Goal: Check status: Check status

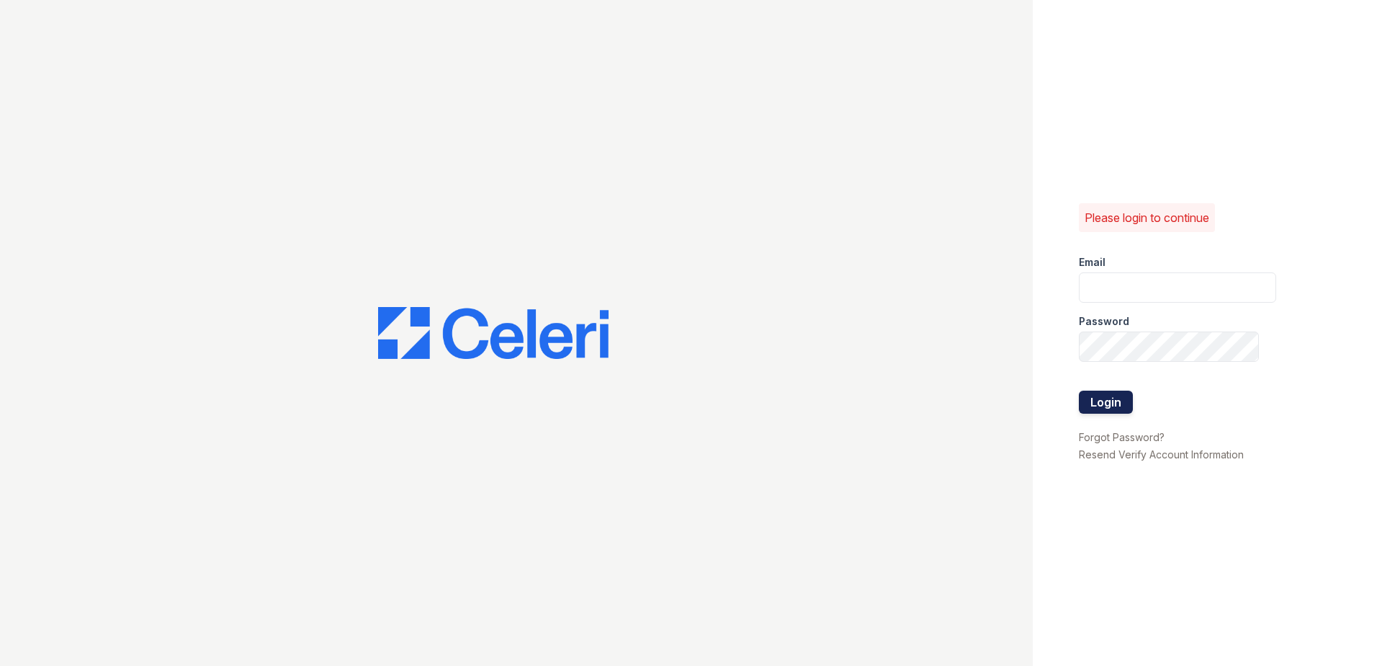
type input "[EMAIL_ADDRESS][DOMAIN_NAME]"
click at [1096, 406] on button "Login" at bounding box center [1106, 401] width 54 height 23
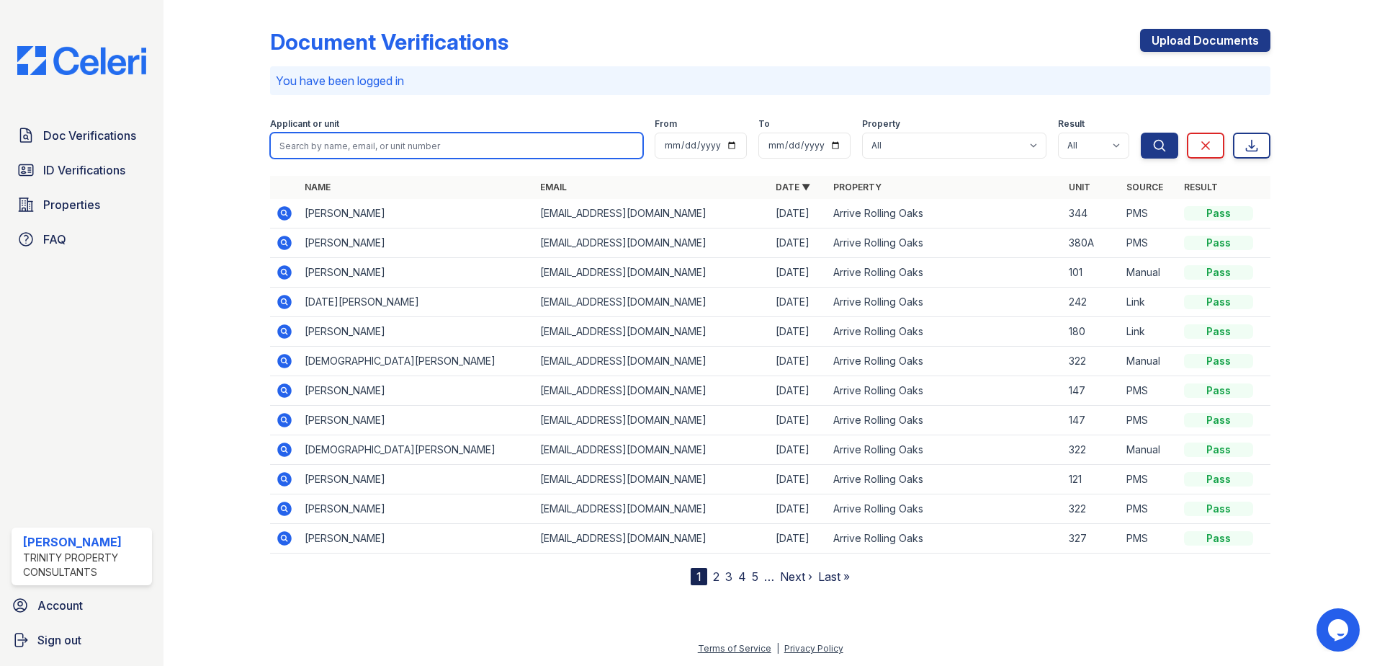
click at [315, 143] on input "search" at bounding box center [456, 146] width 373 height 26
type input "k"
type input "225"
click at [1141, 133] on button "Search" at bounding box center [1159, 146] width 37 height 26
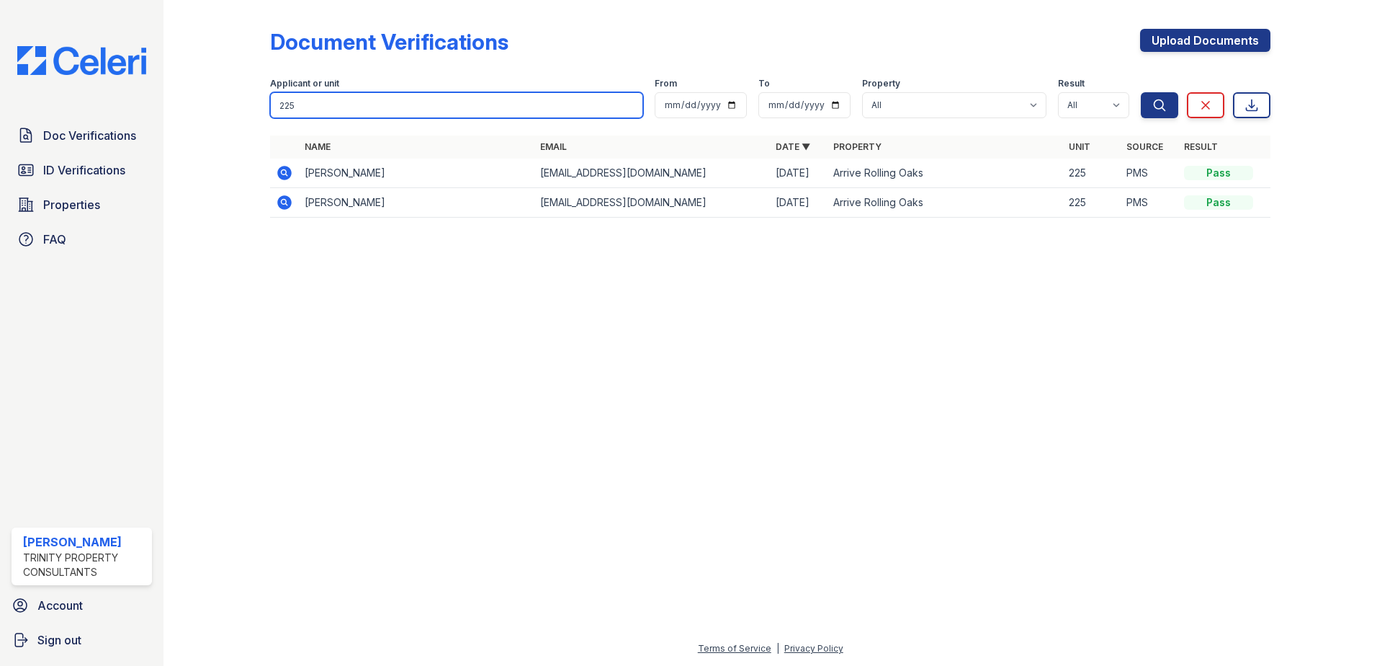
click at [340, 106] on input "225" at bounding box center [456, 105] width 373 height 26
click at [339, 106] on input "225" at bounding box center [456, 105] width 373 height 26
type input "kari"
click at [1141, 92] on button "Search" at bounding box center [1159, 105] width 37 height 26
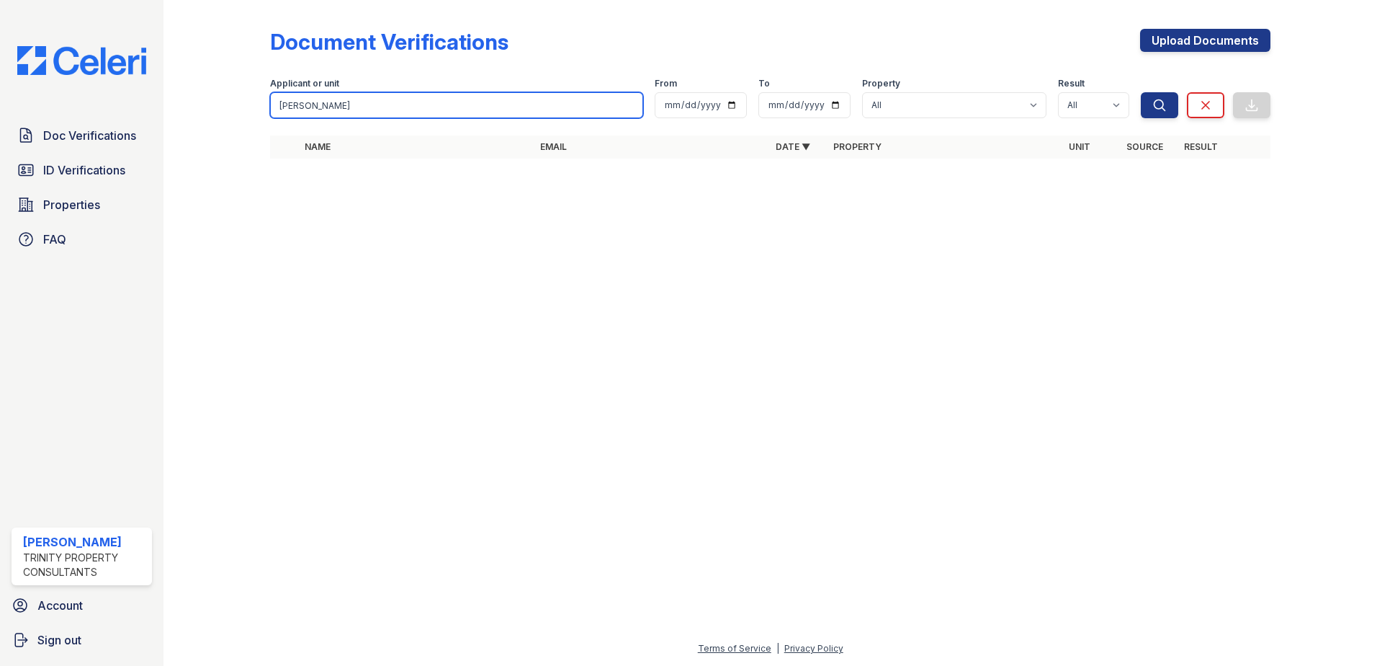
click at [331, 107] on input "kari" at bounding box center [456, 105] width 373 height 26
type input "kar"
click at [1141, 92] on button "Search" at bounding box center [1159, 105] width 37 height 26
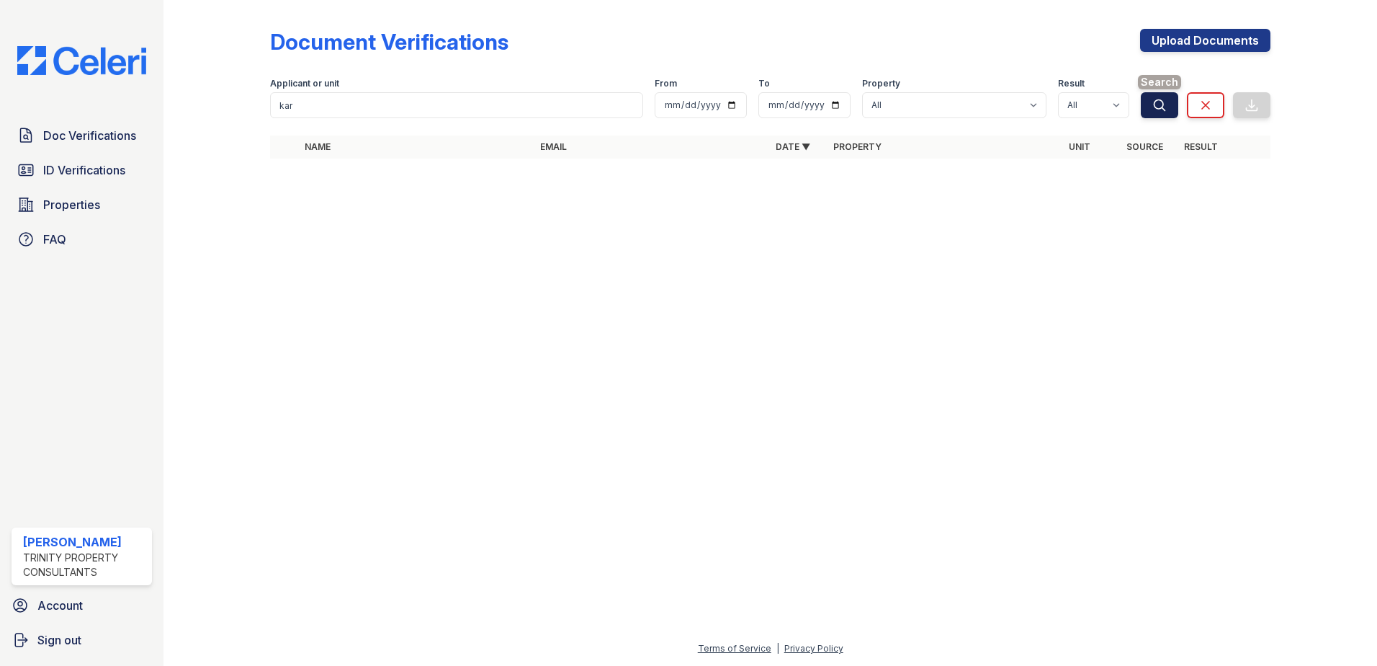
click at [1154, 99] on icon "submit" at bounding box center [1160, 105] width 14 height 14
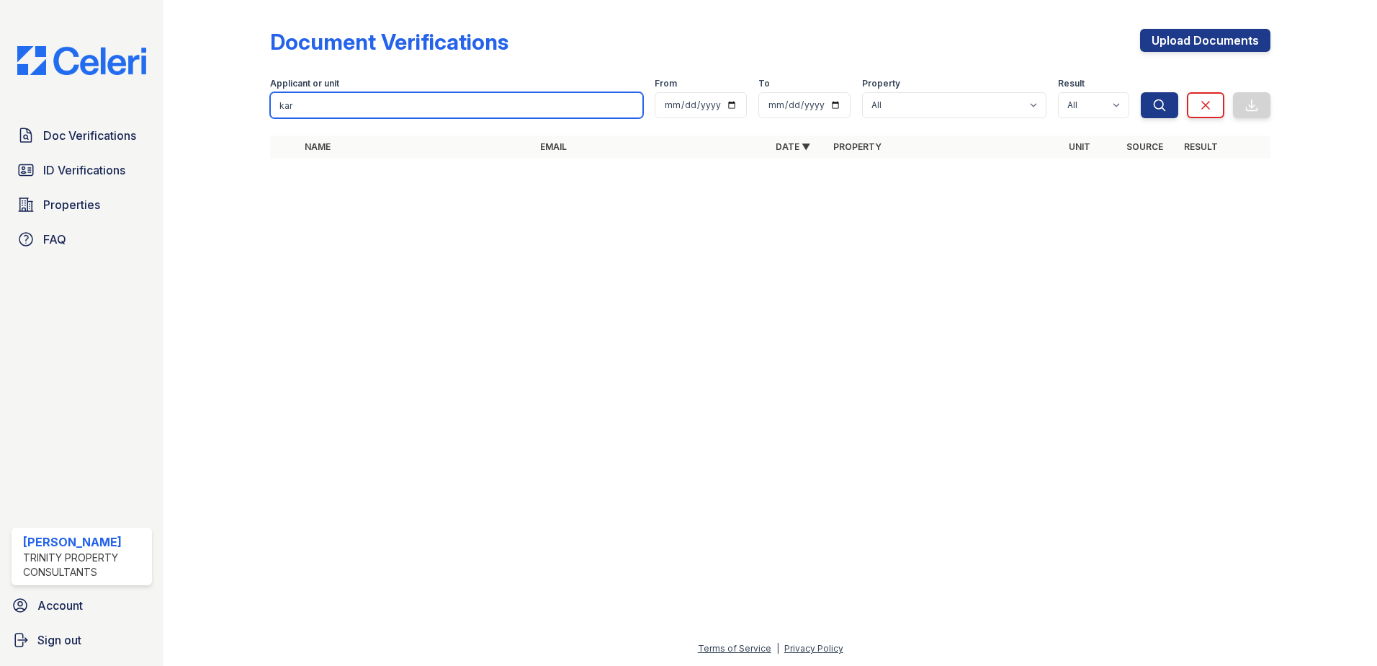
click at [362, 112] on input "kar" at bounding box center [456, 105] width 373 height 26
click at [362, 111] on input "kar" at bounding box center [456, 105] width 373 height 26
type input "dunya"
click at [1141, 92] on button "Search" at bounding box center [1159, 105] width 37 height 26
click at [341, 97] on input "dunya" at bounding box center [456, 105] width 373 height 26
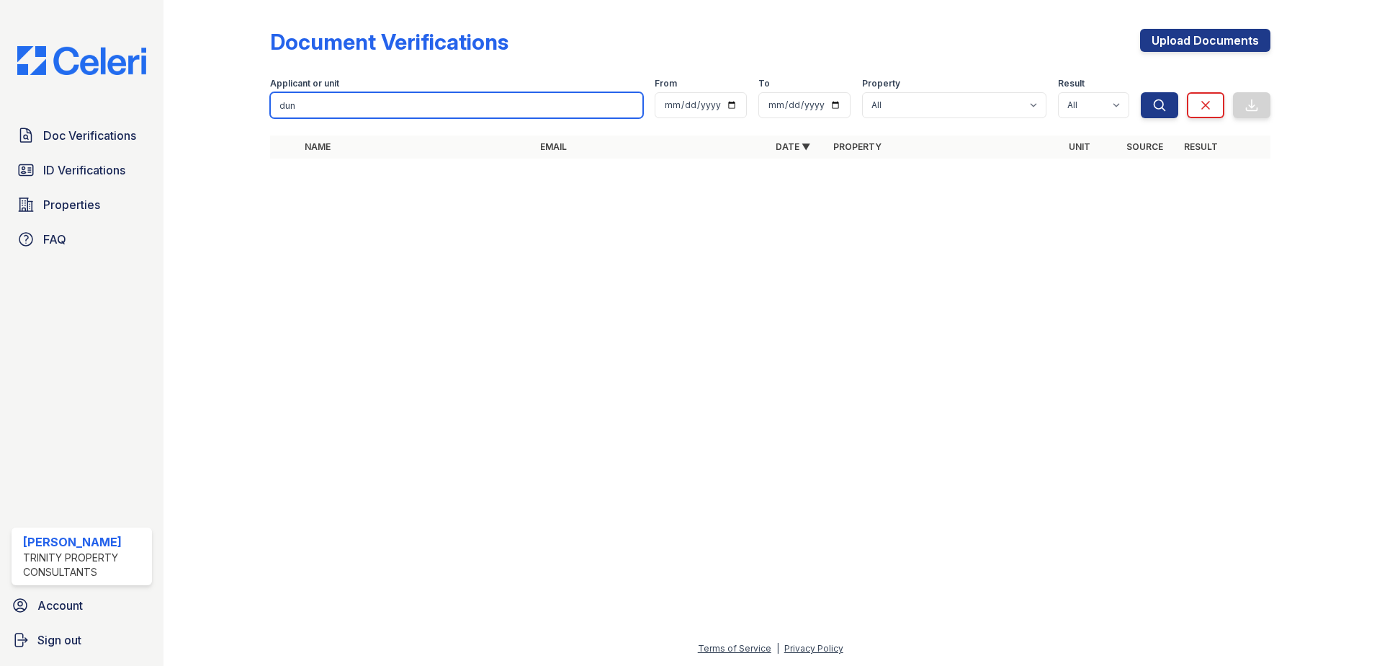
type input "dun"
click at [1141, 92] on button "Search" at bounding box center [1159, 105] width 37 height 26
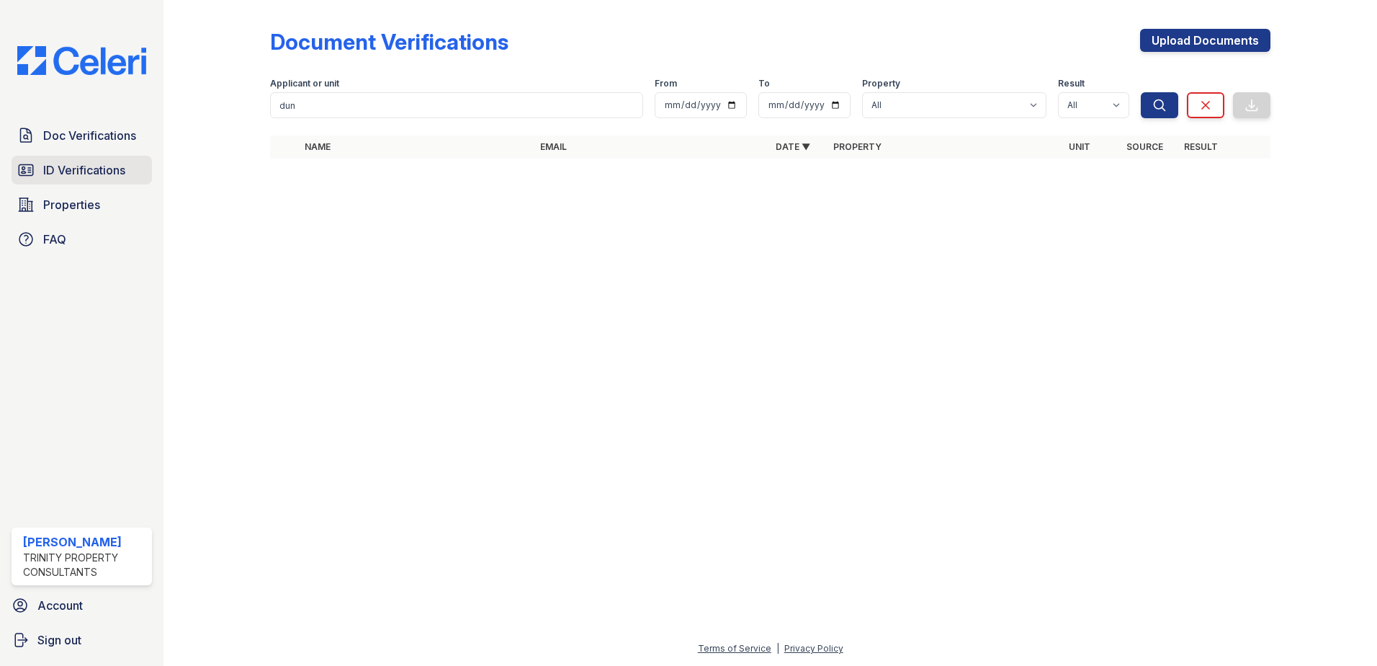
click at [87, 164] on span "ID Verifications" at bounding box center [84, 169] width 82 height 17
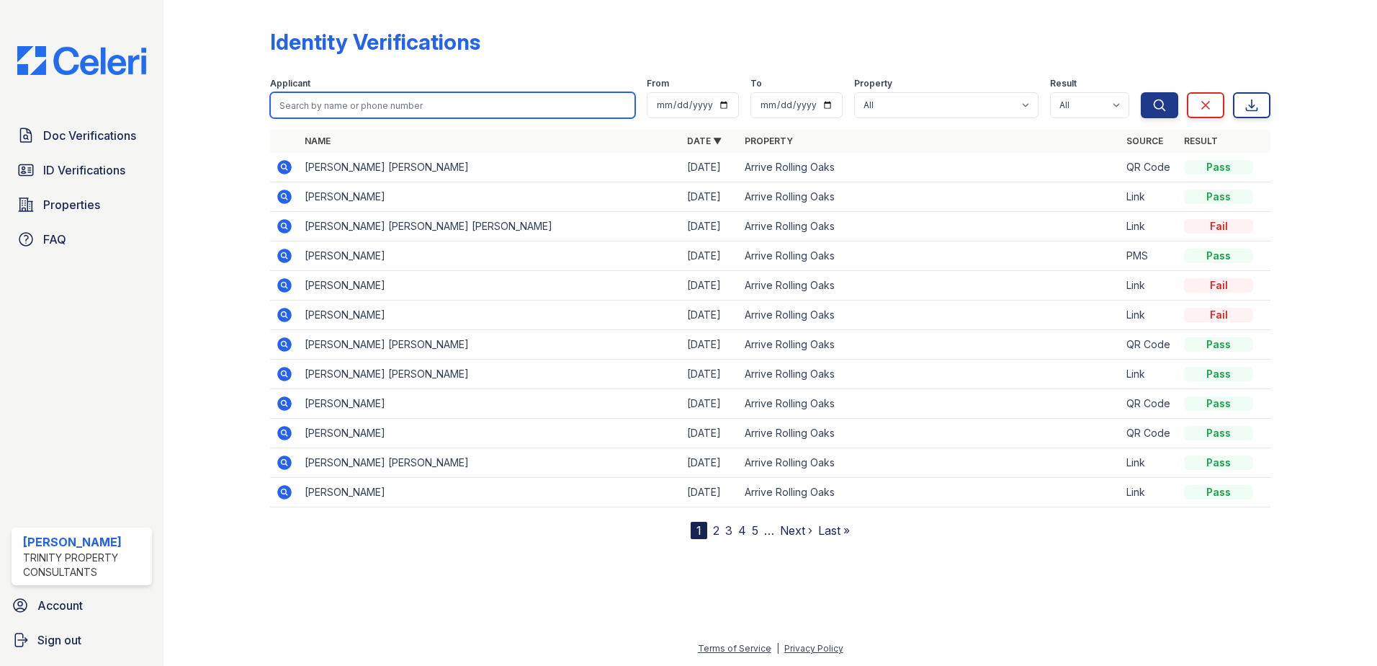
click at [327, 114] on input "search" at bounding box center [452, 105] width 365 height 26
type input "dun"
click at [1141, 92] on button "Search" at bounding box center [1159, 105] width 37 height 26
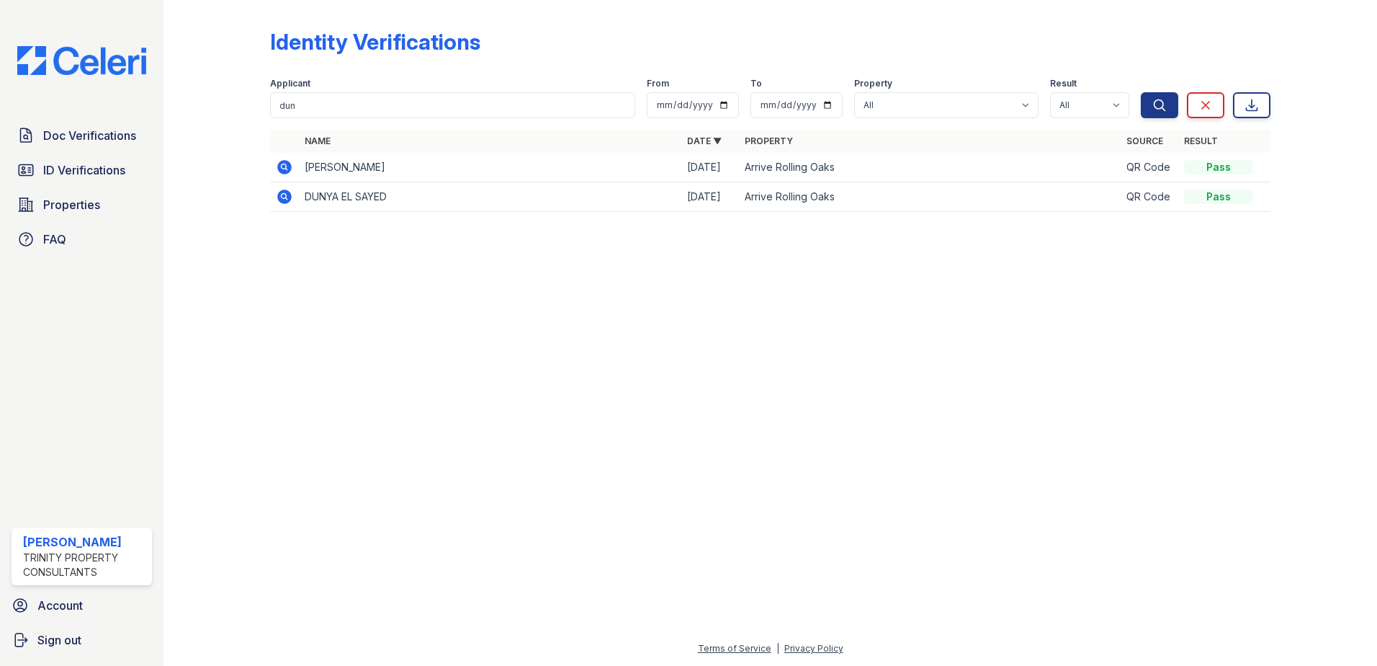
click at [287, 196] on icon at bounding box center [284, 196] width 14 height 14
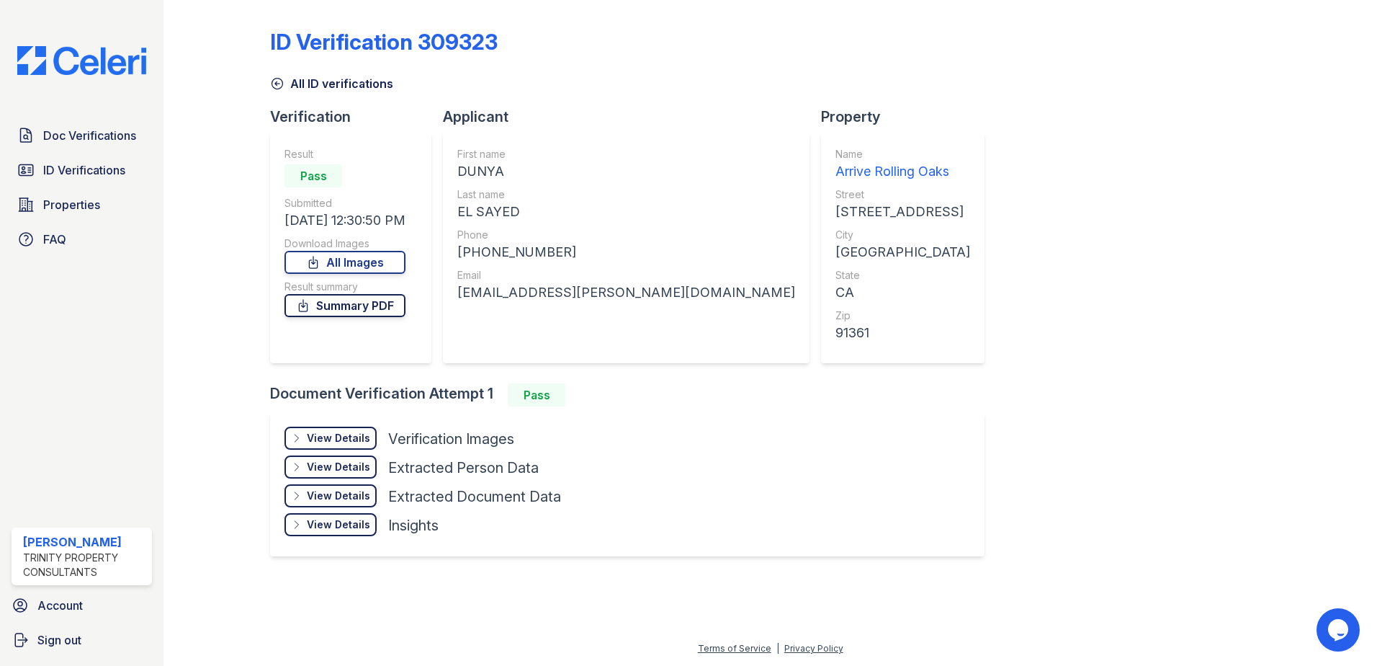
click at [359, 301] on link "Summary PDF" at bounding box center [345, 305] width 121 height 23
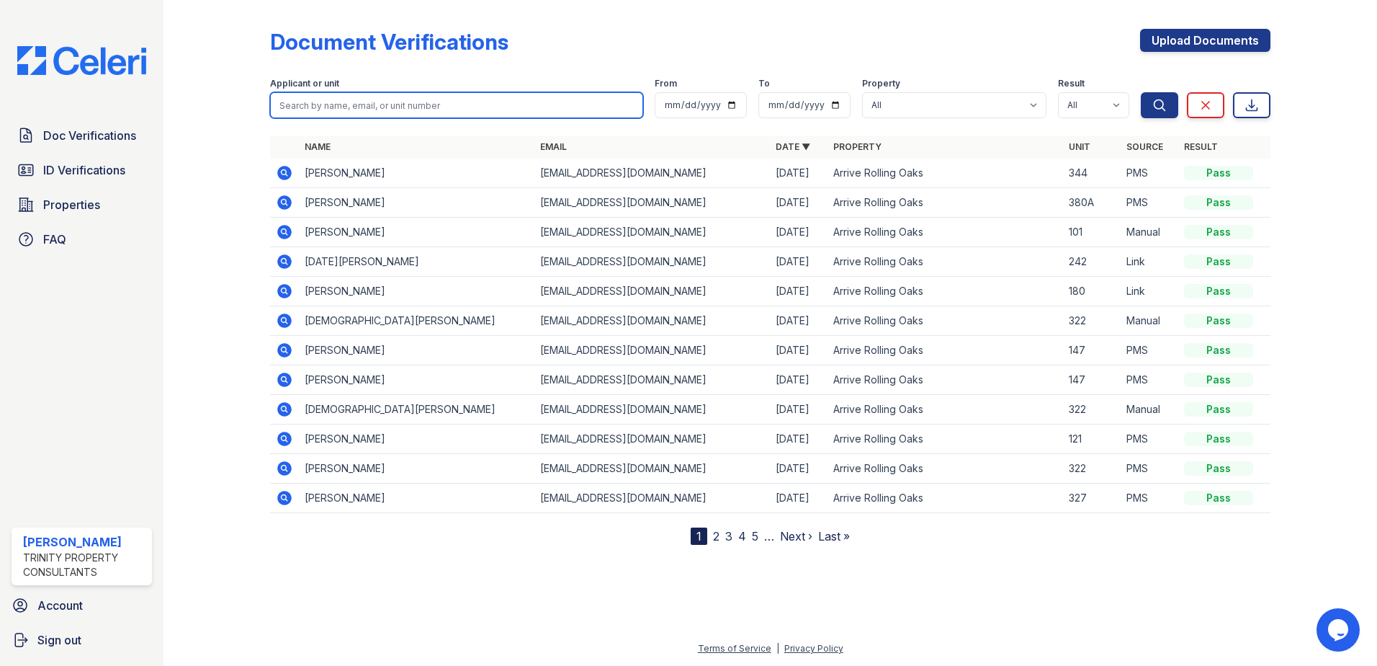
click at [479, 106] on input "search" at bounding box center [456, 105] width 373 height 26
type input "meeri"
click at [1141, 92] on button "Search" at bounding box center [1159, 105] width 37 height 26
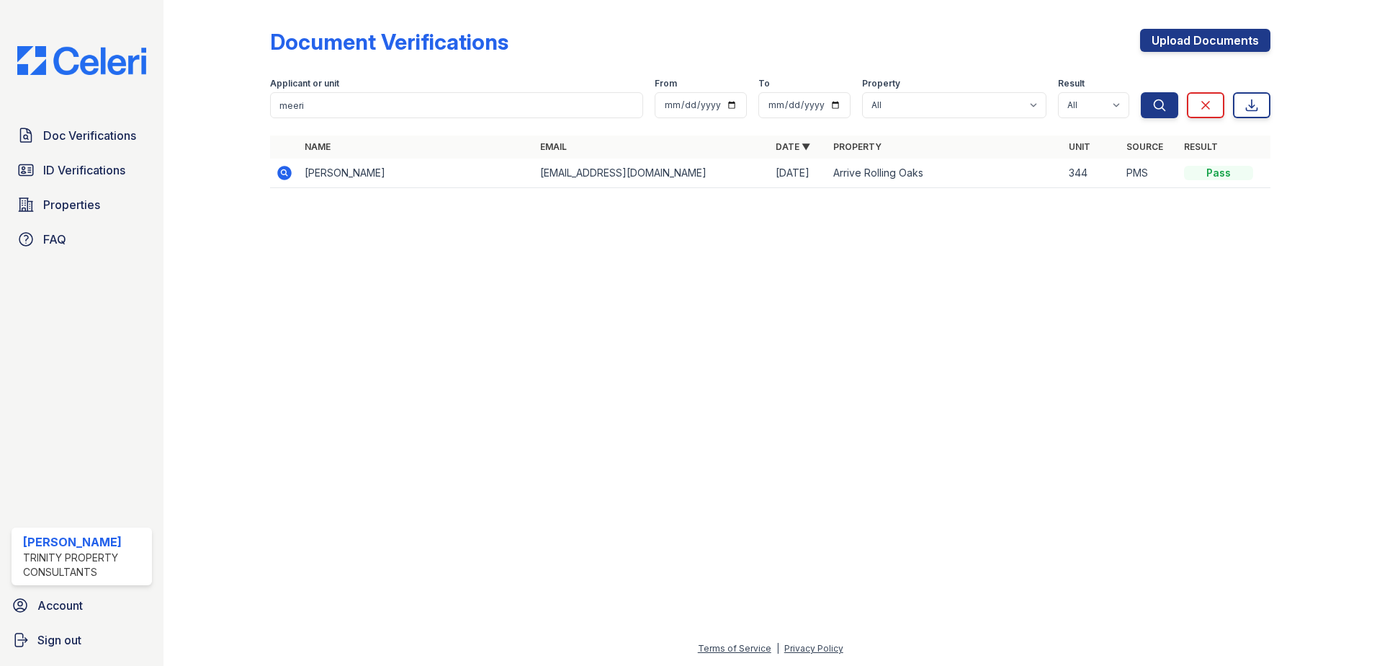
click at [282, 178] on icon at bounding box center [284, 173] width 14 height 14
